Goal: Transaction & Acquisition: Purchase product/service

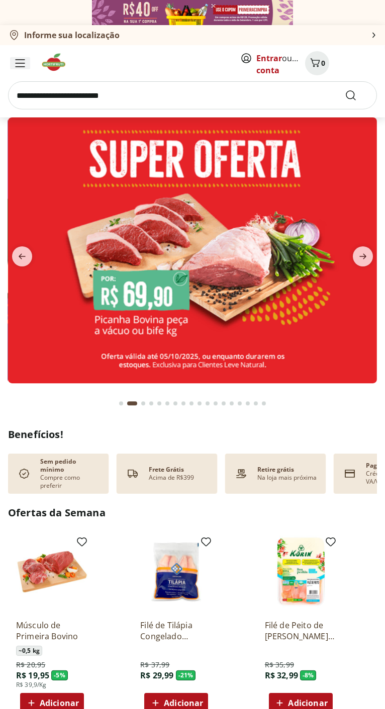
click at [20, 63] on icon "Menu" at bounding box center [20, 63] width 9 height 7
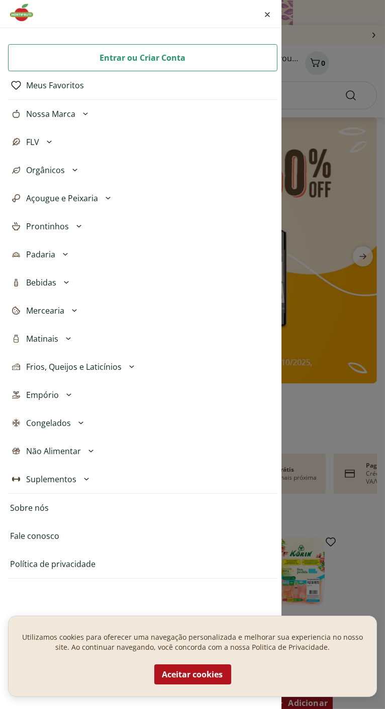
click at [314, 484] on div "Entrar ou Criar Conta Meus Favoritos Nossa Marca Açougue & Peixaria Congelados …" at bounding box center [192, 354] width 385 height 709
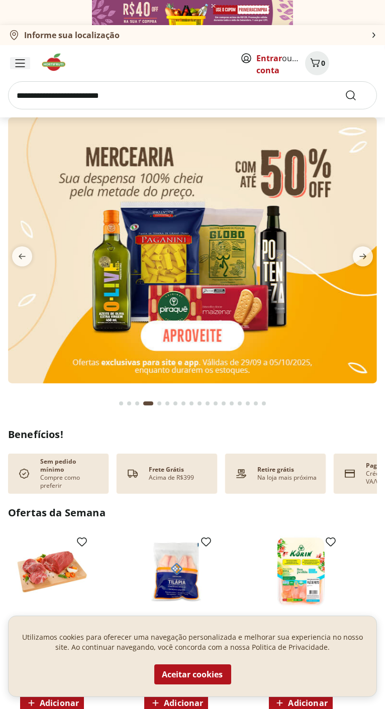
click at [20, 63] on icon "Menu" at bounding box center [20, 63] width 9 height 7
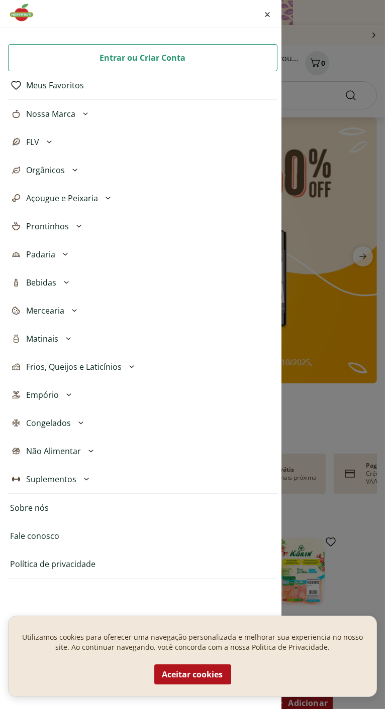
click at [60, 141] on button "FLV" at bounding box center [142, 142] width 269 height 28
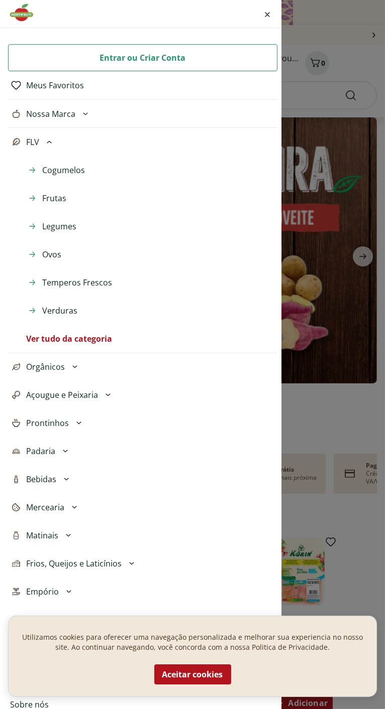
click at [110, 206] on li "Frutas" at bounding box center [150, 198] width 253 height 28
click at [342, 373] on div "Entrar ou Criar Conta Meus Favoritos Nossa Marca Açougue & Peixaria Congelados …" at bounding box center [192, 354] width 385 height 709
